Goal: Task Accomplishment & Management: Use online tool/utility

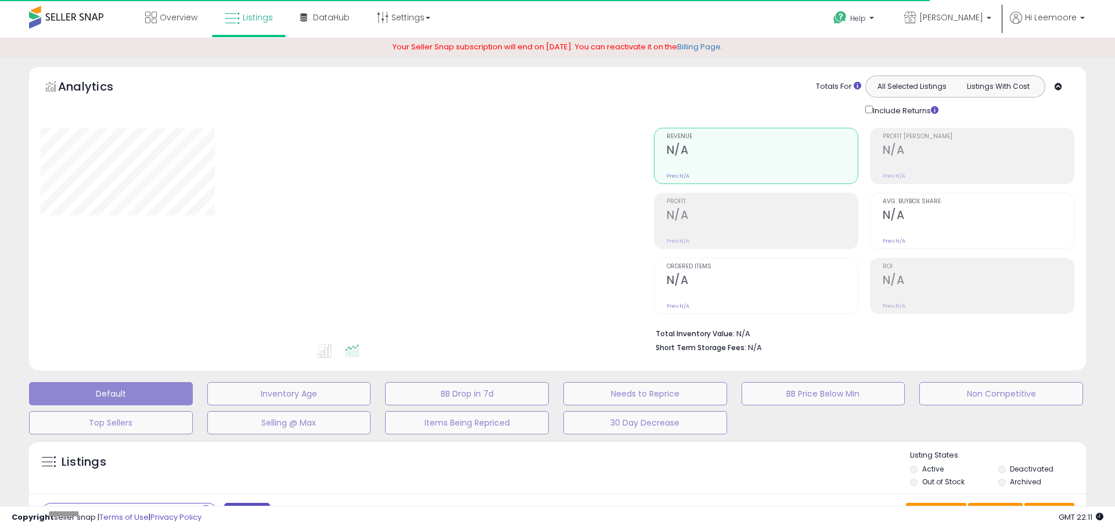
type input "*******"
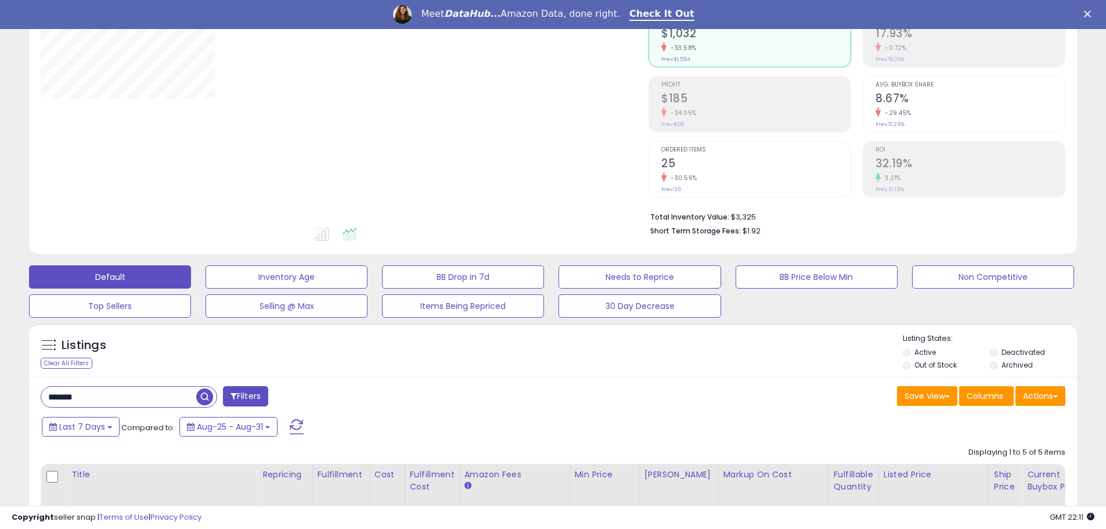
drag, startPoint x: 541, startPoint y: 233, endPoint x: 536, endPoint y: 342, distance: 108.7
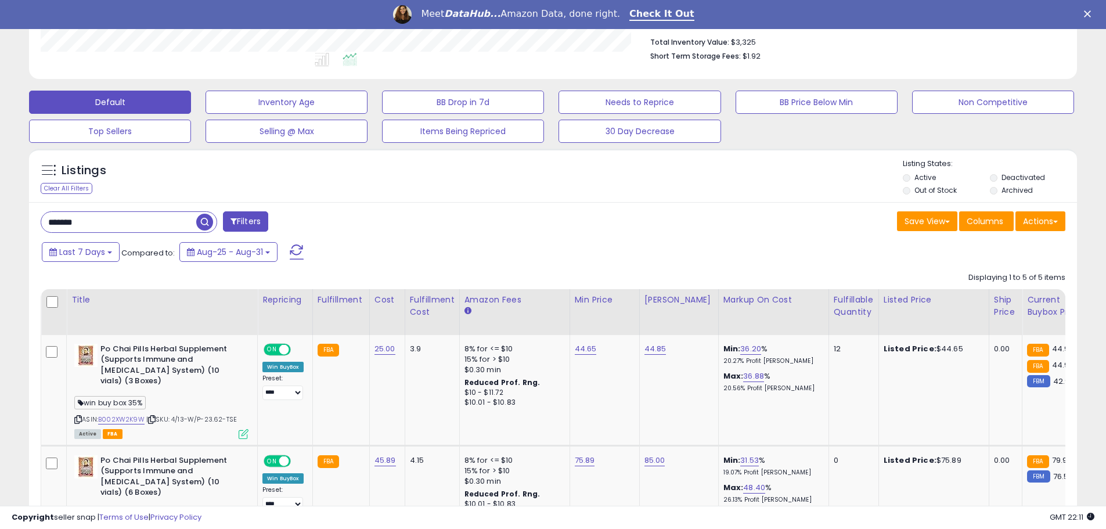
scroll to position [238, 608]
click at [578, 350] on link "44.65" at bounding box center [586, 349] width 22 height 12
type input "*****"
click button "submit" at bounding box center [616, 319] width 20 height 17
drag, startPoint x: 568, startPoint y: 257, endPoint x: 339, endPoint y: 161, distance: 247.8
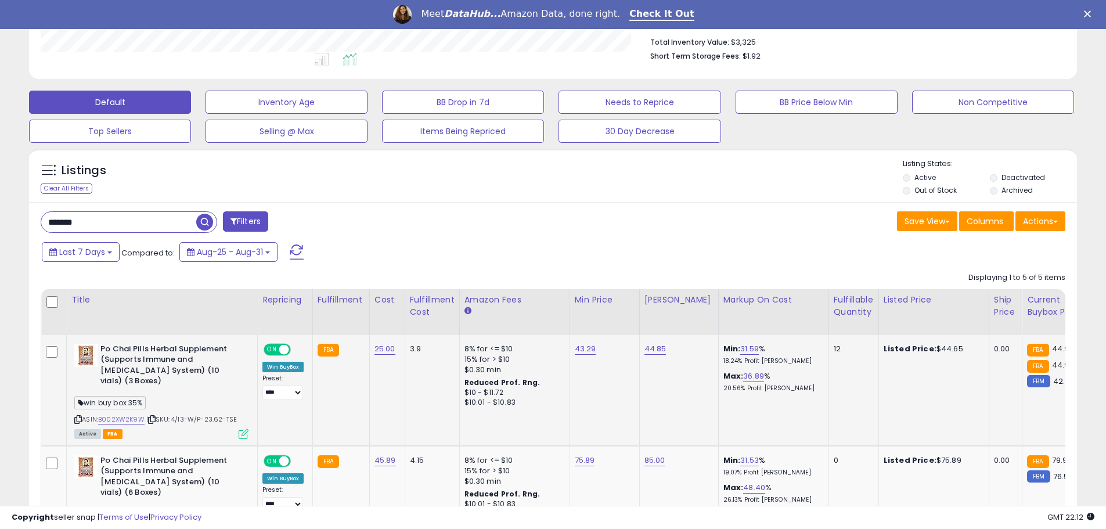
click at [539, 244] on div "Last 7 Days Compared to: Aug-25 - Aug-31" at bounding box center [423, 253] width 769 height 26
click at [611, 217] on div "Save View Save As New View Update Current View Columns Actions Import Export Vi…" at bounding box center [813, 222] width 521 height 23
click at [610, 218] on div "Save View Save As New View Update Current View Columns Actions Import Export Vi…" at bounding box center [813, 222] width 521 height 23
click at [554, 228] on div "Save View Save As New View Update Current View Columns Actions Import Export Vi…" at bounding box center [813, 222] width 521 height 23
